Goal: Communication & Community: Answer question/provide support

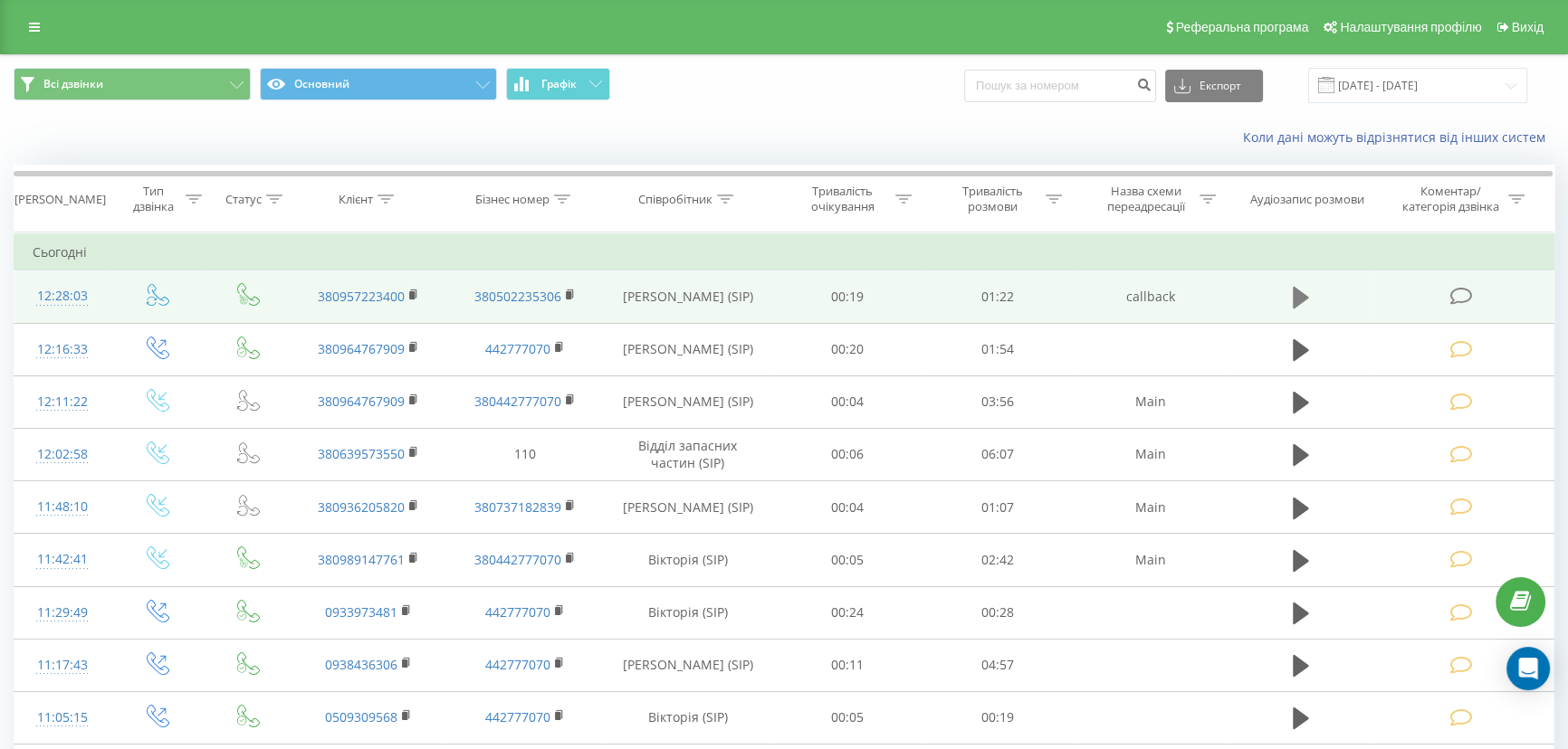
click at [1309, 295] on button at bounding box center [1301, 297] width 27 height 27
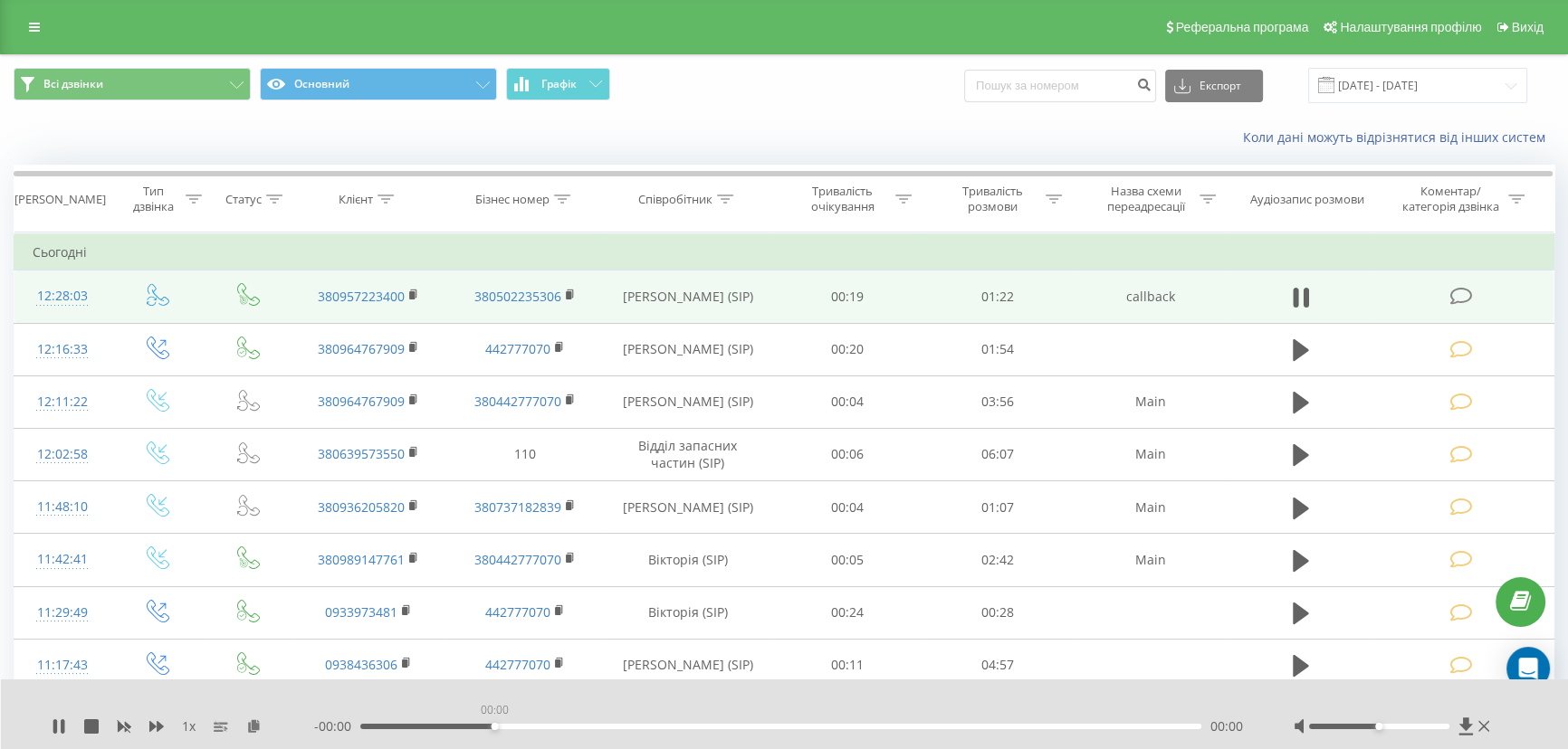
click at [492, 728] on div "00:00" at bounding box center [780, 727] width 841 height 6
click at [507, 727] on div "00:00" at bounding box center [780, 727] width 841 height 6
click at [1489, 734] on div at bounding box center [1394, 726] width 200 height 18
click at [1488, 727] on icon at bounding box center [1483, 726] width 11 height 14
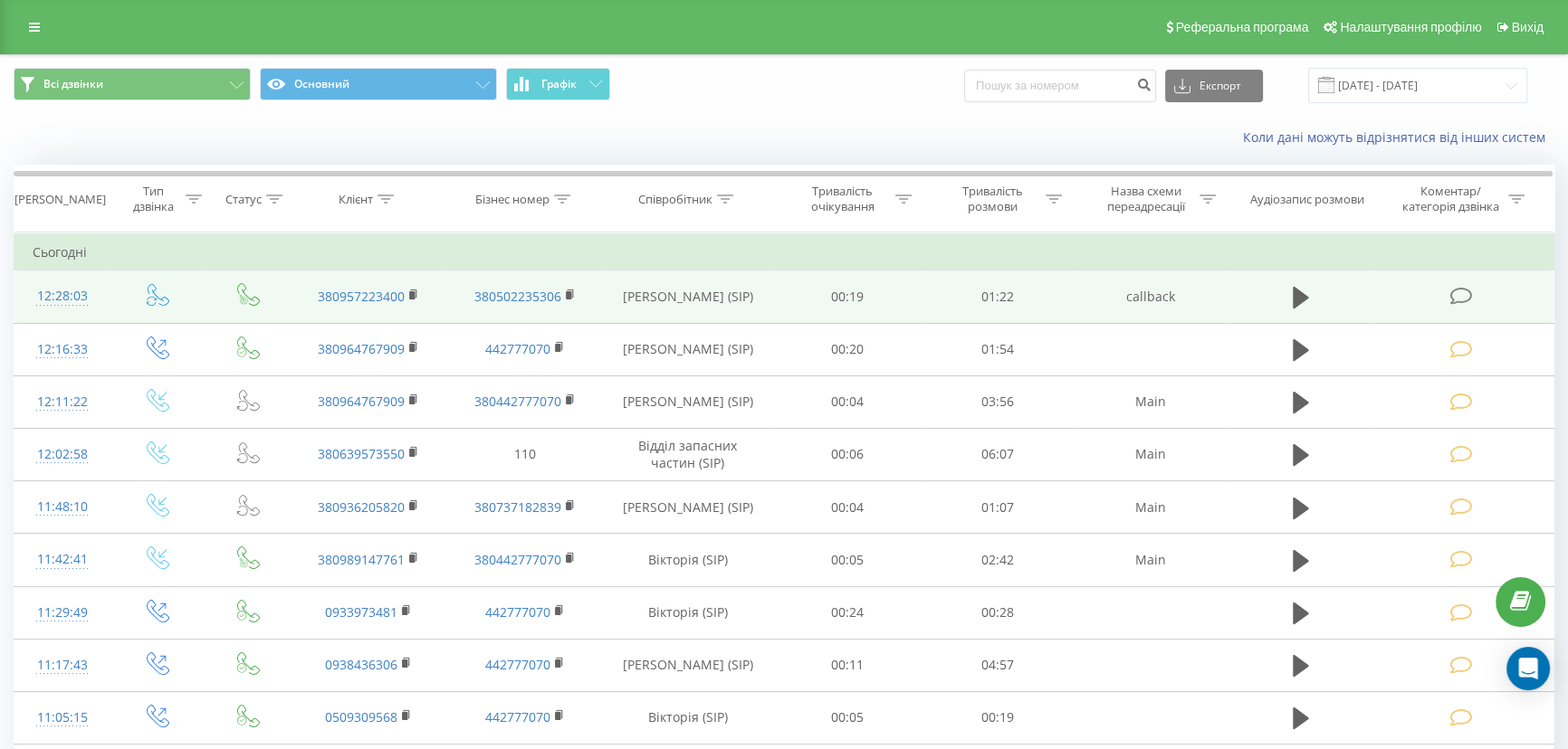
click at [1459, 294] on icon at bounding box center [1462, 297] width 23 height 19
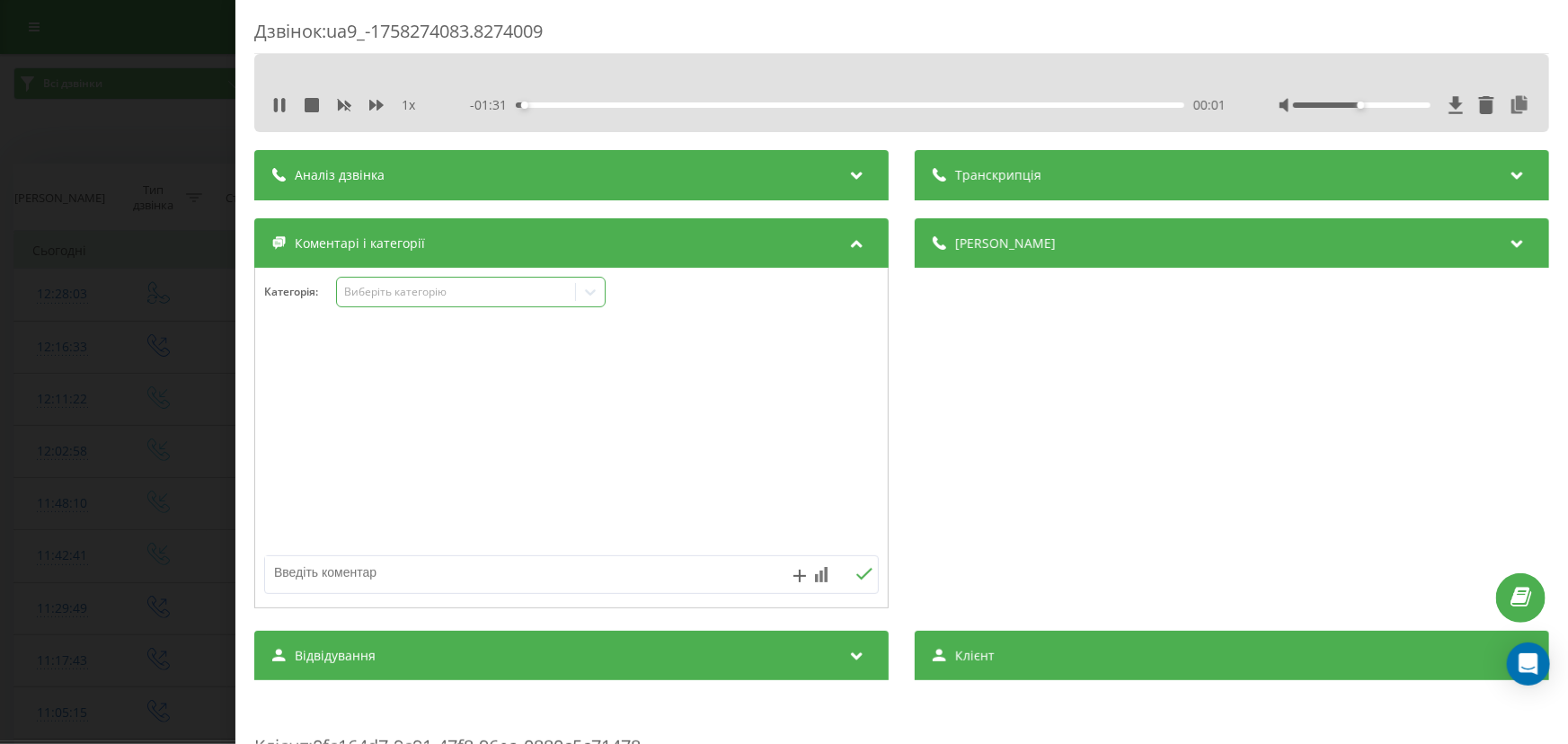
click at [395, 294] on div "Виберіть категорію" at bounding box center [455, 292] width 225 height 14
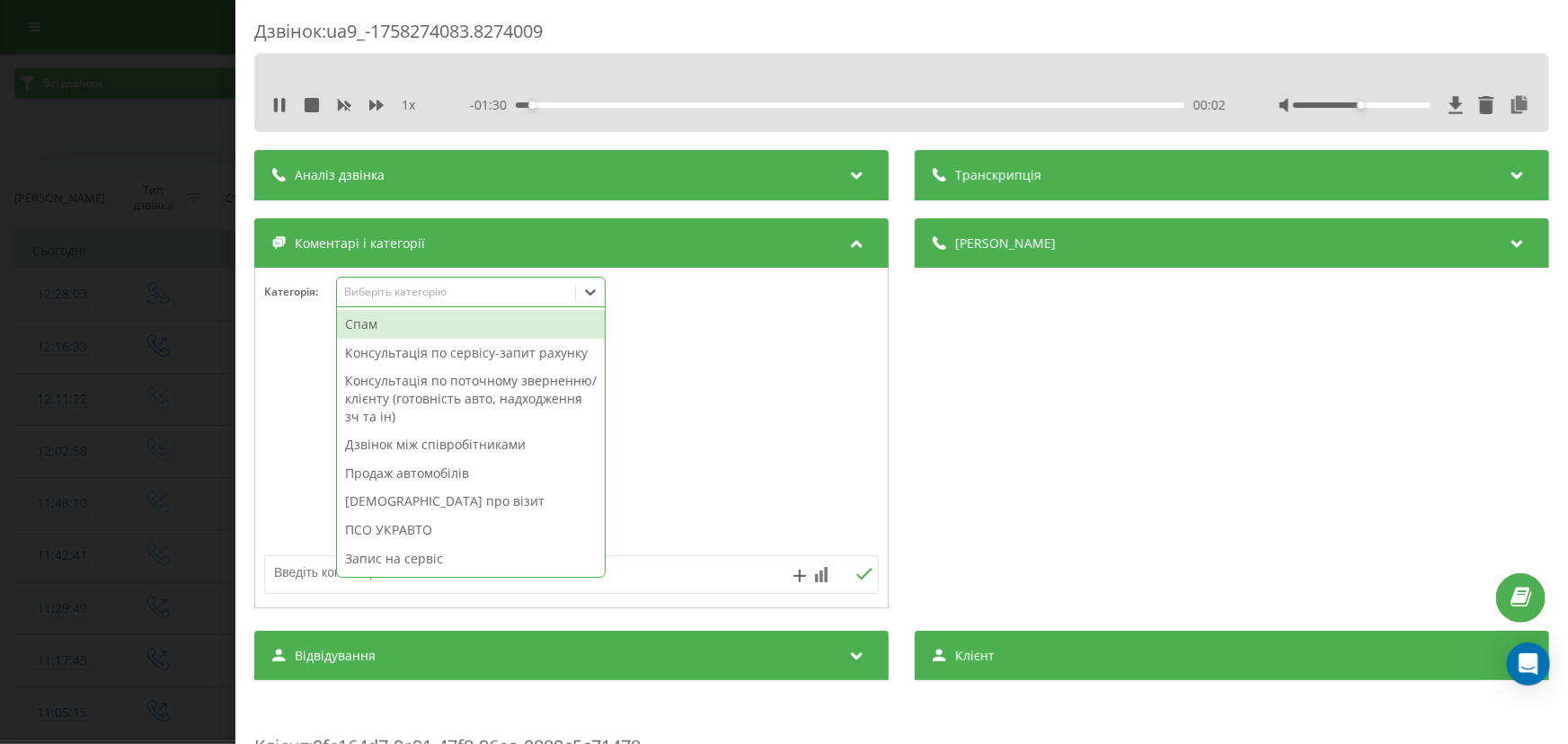
click at [391, 358] on div "Консультація по сервісу-запит рахунку" at bounding box center [471, 353] width 268 height 29
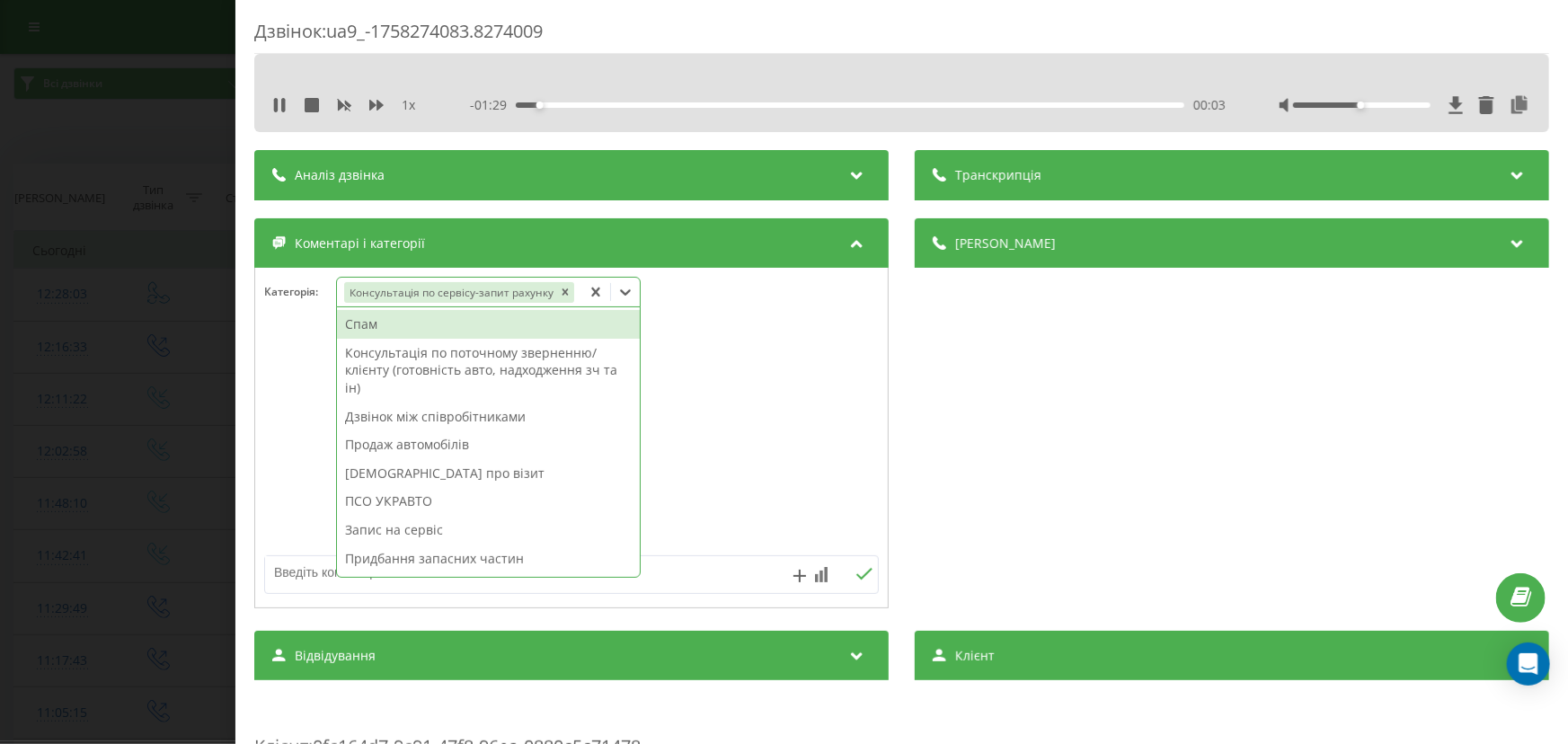
click at [280, 565] on textarea at bounding box center [510, 573] width 490 height 33
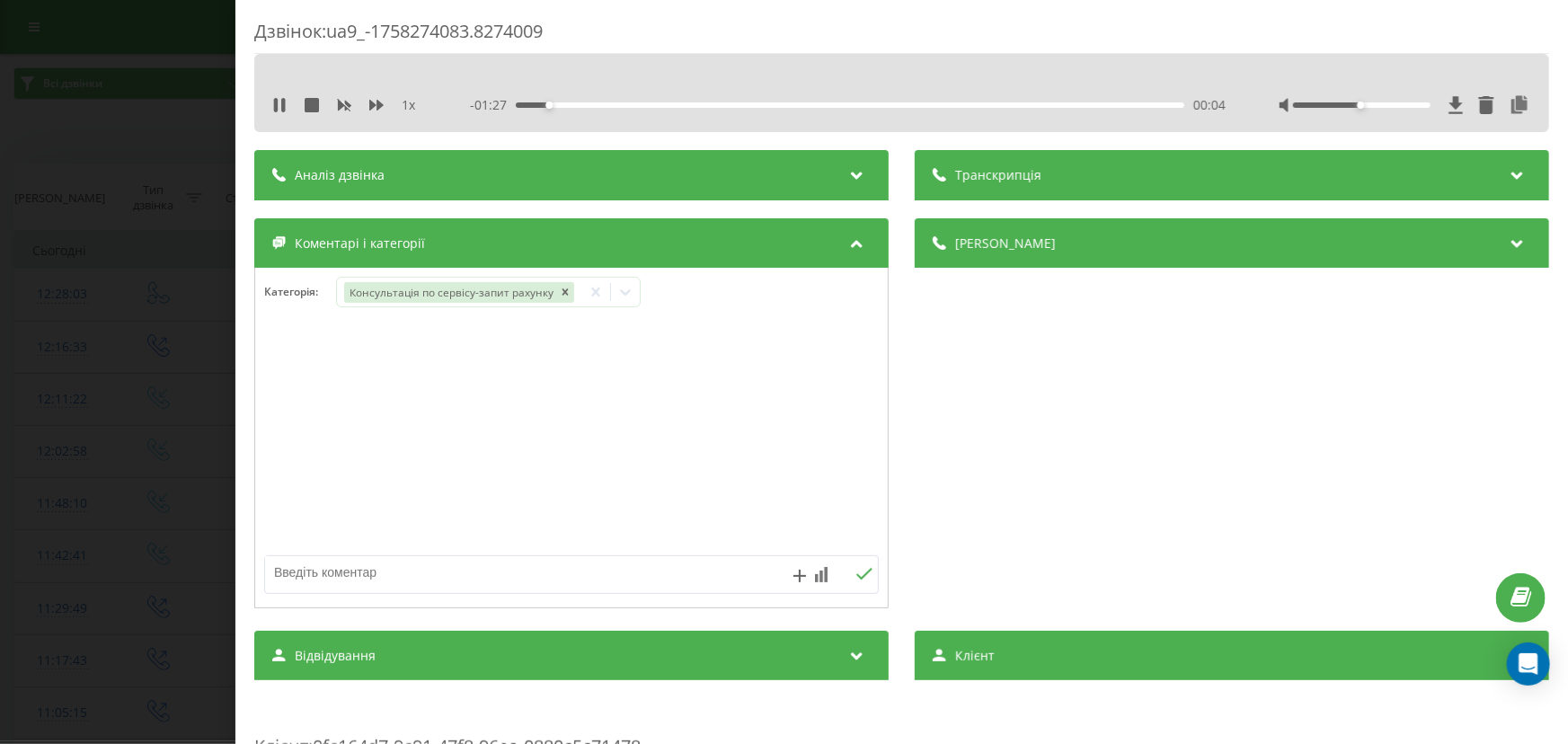
paste textarea "-- Кл –Анатолій Волик № -+380731503066 А\м – VF1KZ0F0641589124 Питання: заміна …"
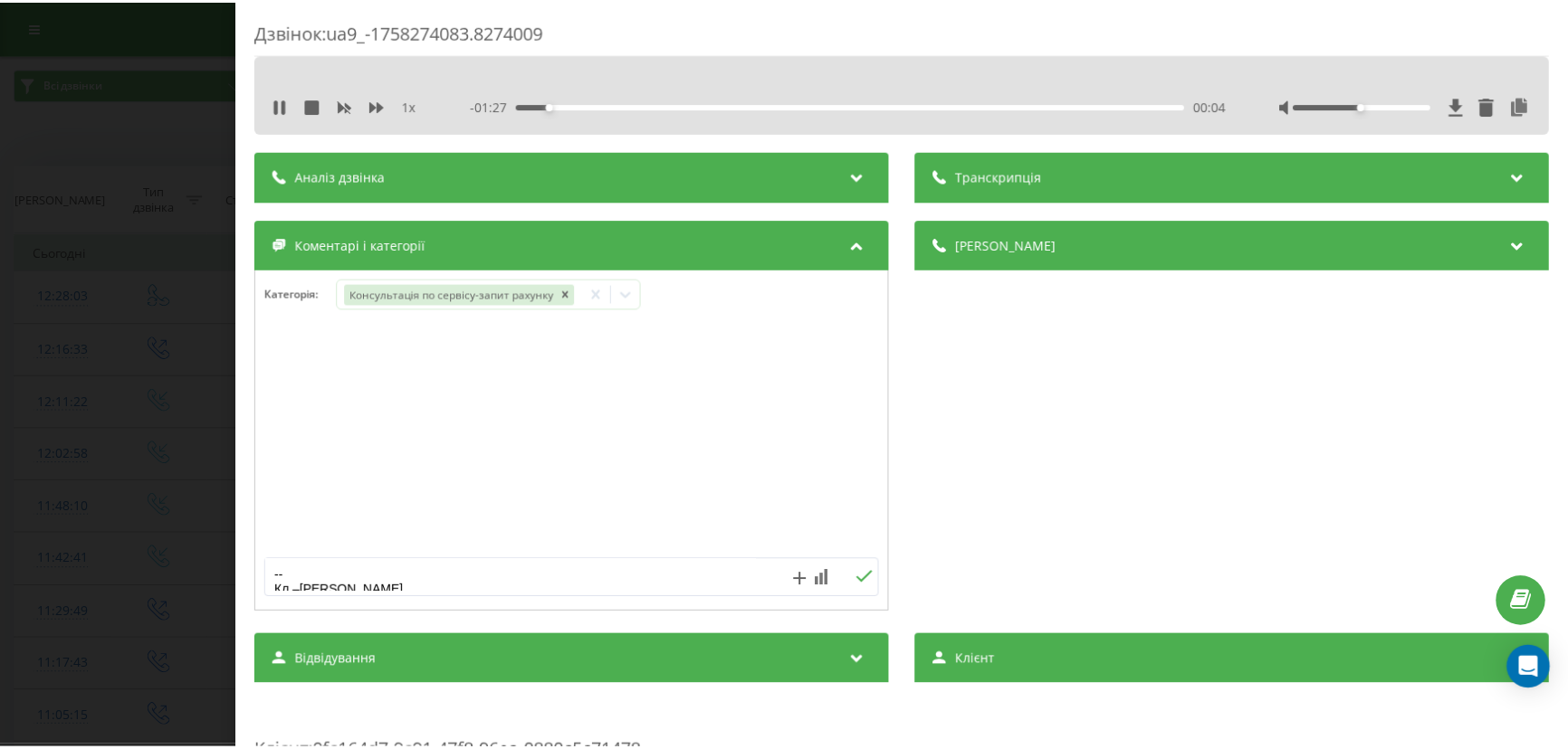
scroll to position [92, 0]
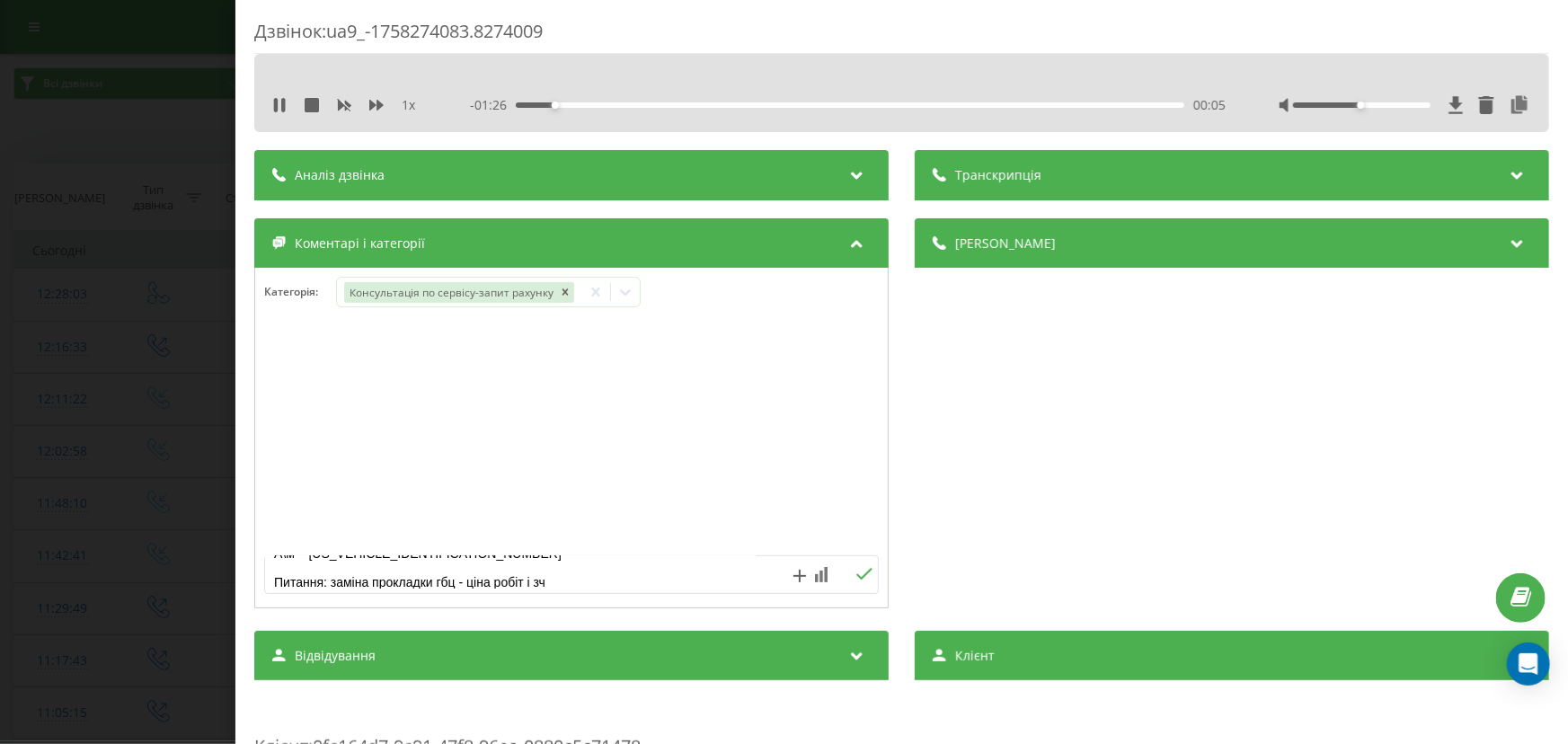
type textarea "-- Кл –Анатолій Волик № -+380731503066 А\м – VF1KZ0F0641589124 Питання: заміна …"
drag, startPoint x: 856, startPoint y: 579, endPoint x: 804, endPoint y: 564, distance: 54.1
click at [857, 579] on icon at bounding box center [864, 574] width 16 height 11
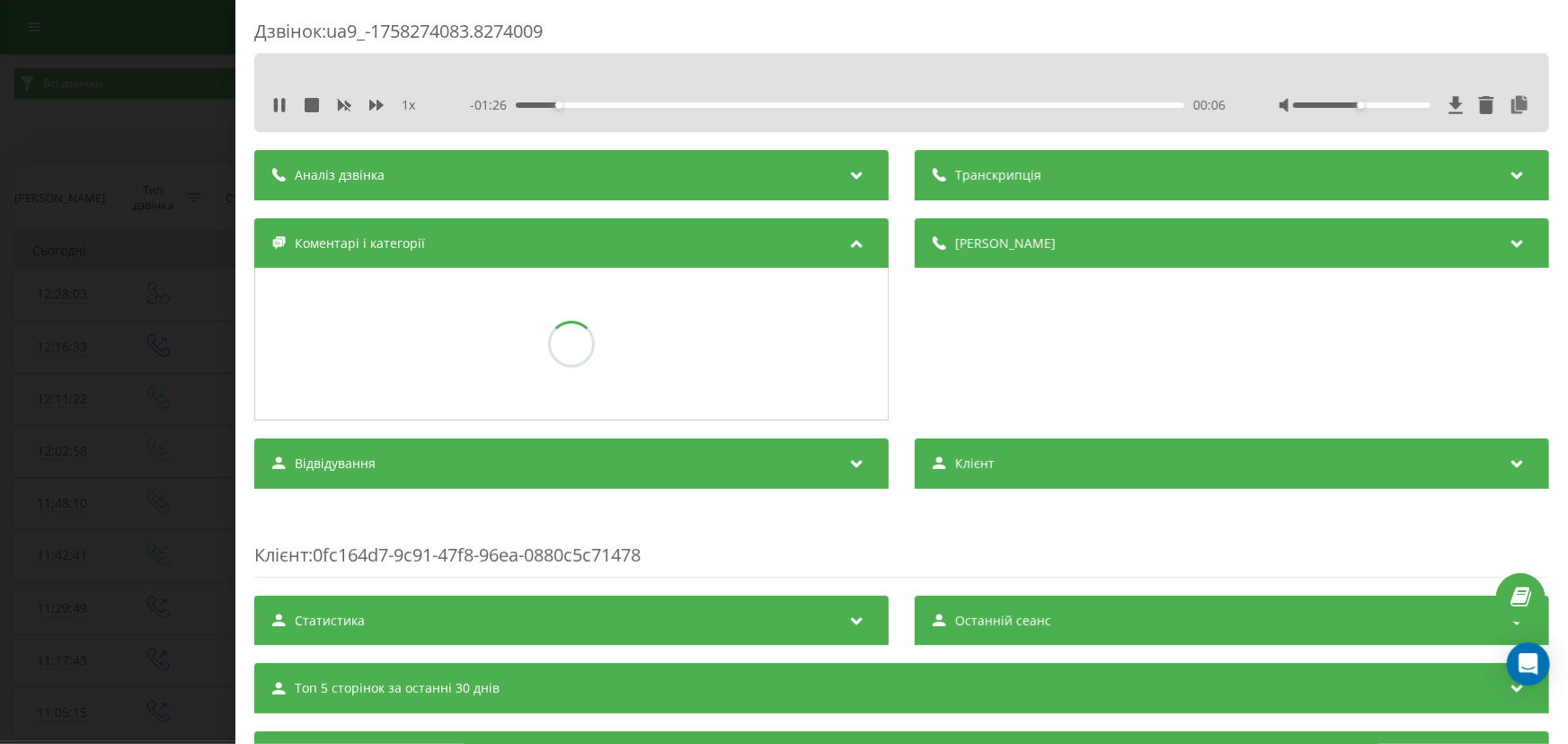
click at [135, 401] on div "Дзвінок : ua9_-1758274083.8274009 1 x - 01:26 00:06 00:06 Транскрипція Для AI-а…" at bounding box center [784, 372] width 1568 height 744
